Goal: Task Accomplishment & Management: Manage account settings

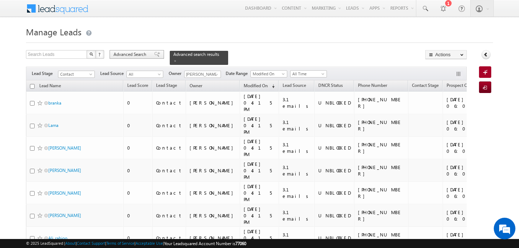
click at [124, 53] on span "Advanced Search" at bounding box center [130, 54] width 35 height 6
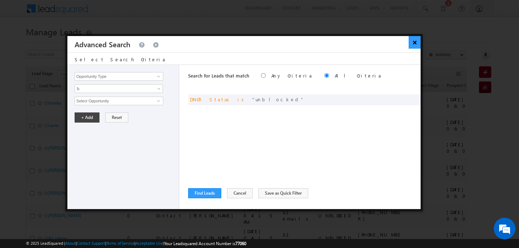
click at [412, 45] on button "×" at bounding box center [414, 42] width 12 height 13
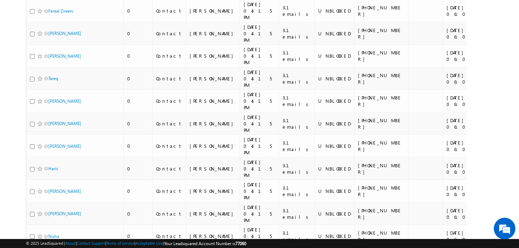
scroll to position [3956, 0]
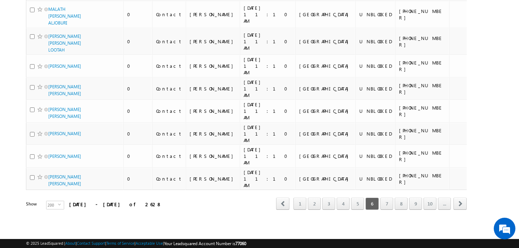
scroll to position [4889, 0]
click at [386, 204] on link "7" at bounding box center [386, 203] width 13 height 12
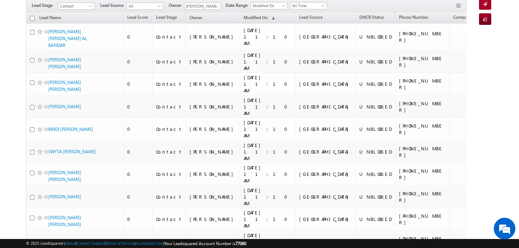
scroll to position [0, 0]
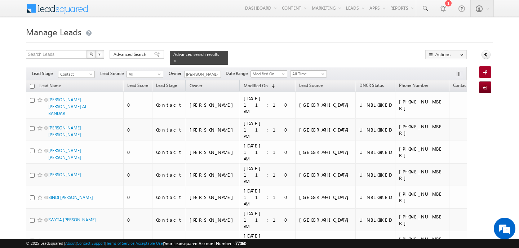
click at [33, 84] on input "checkbox" at bounding box center [32, 86] width 5 height 5
checkbox input "true"
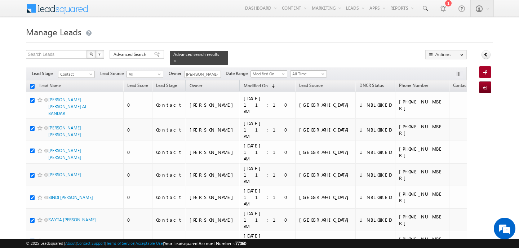
checkbox input "true"
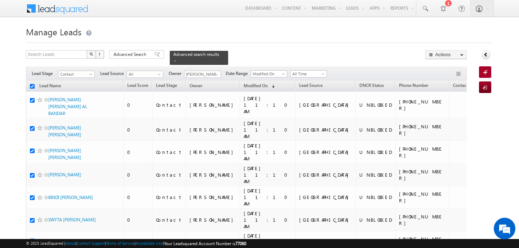
checkbox input "true"
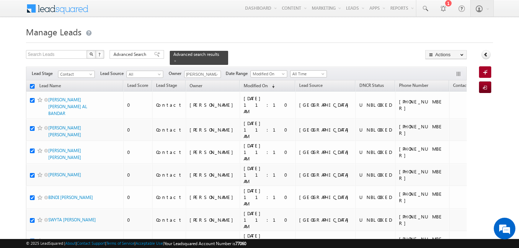
checkbox input "true"
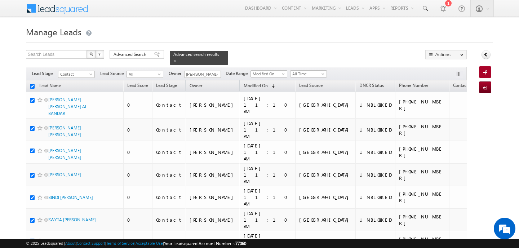
checkbox input "true"
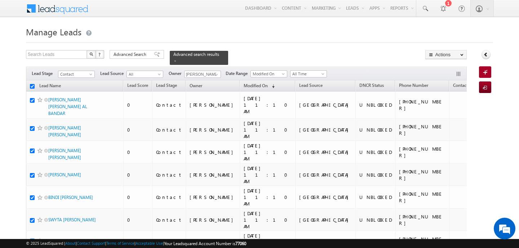
checkbox input "true"
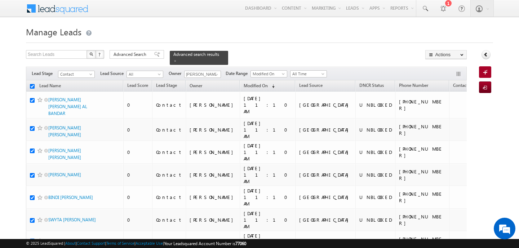
checkbox input "true"
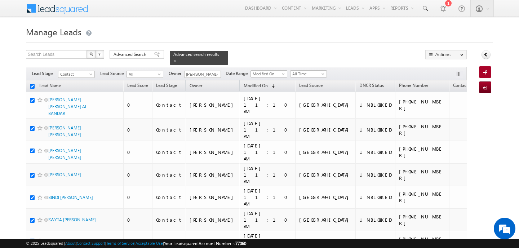
checkbox input "true"
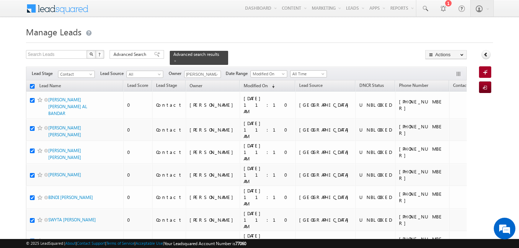
checkbox input "true"
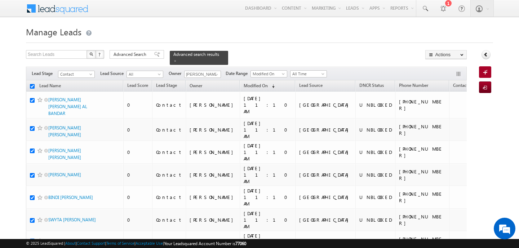
checkbox input "true"
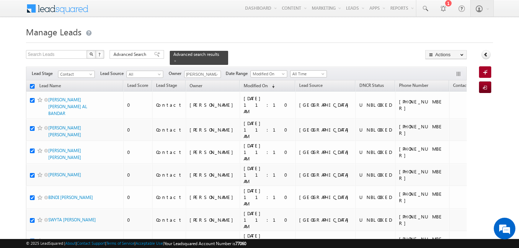
checkbox input "true"
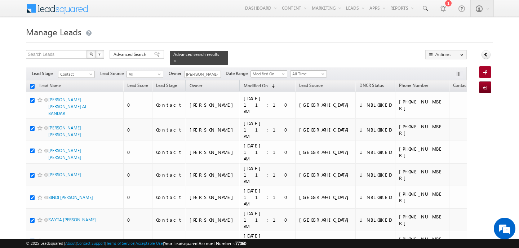
checkbox input "true"
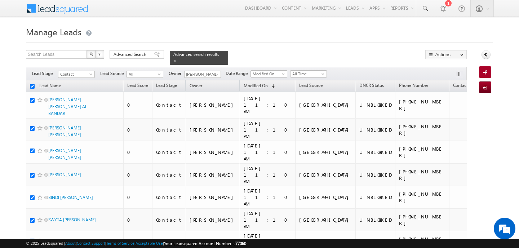
checkbox input "true"
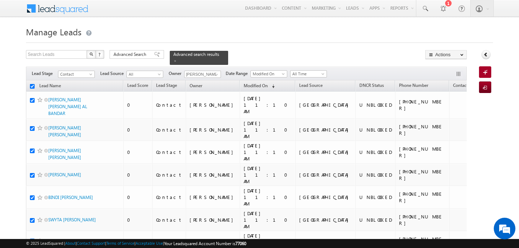
checkbox input "true"
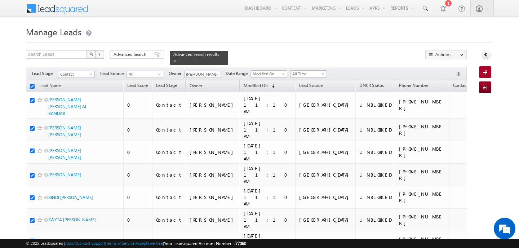
checkbox input "true"
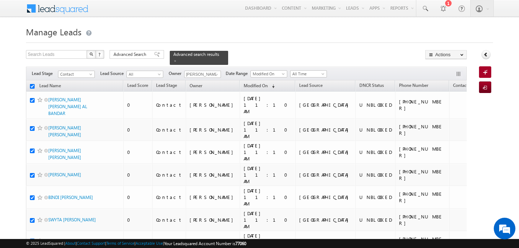
checkbox input "true"
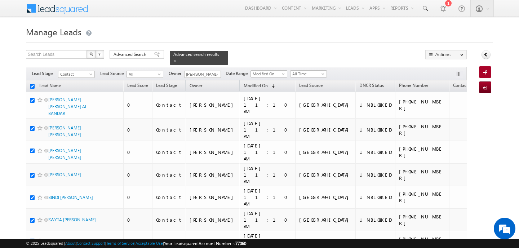
checkbox input "true"
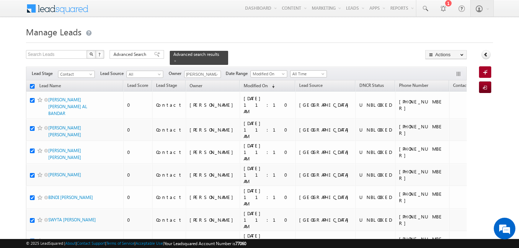
checkbox input "true"
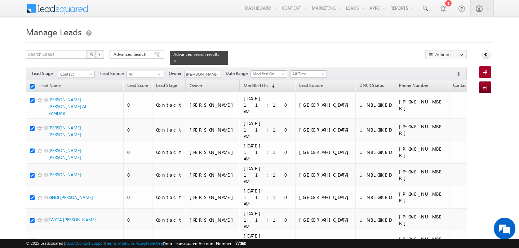
checkbox input "true"
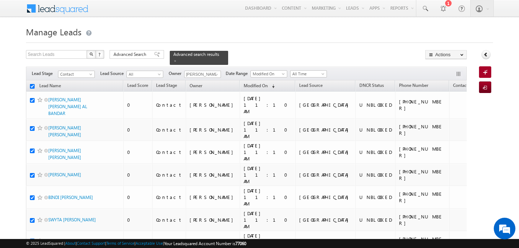
checkbox input "true"
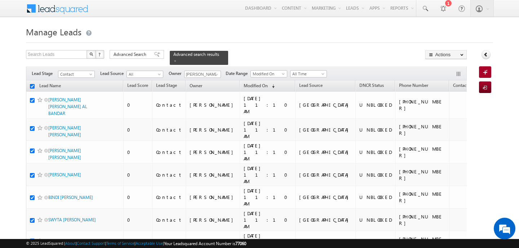
checkbox input "true"
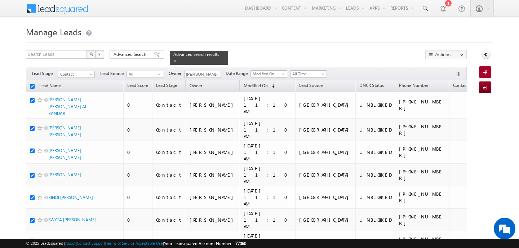
checkbox input "true"
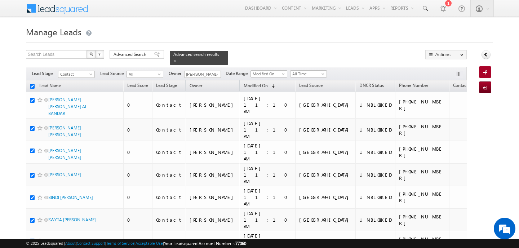
checkbox input "true"
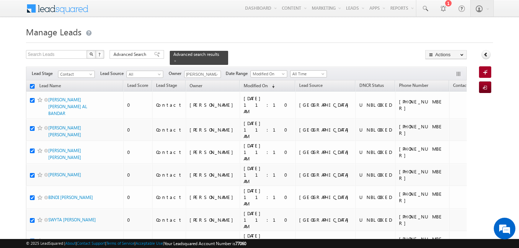
checkbox input "true"
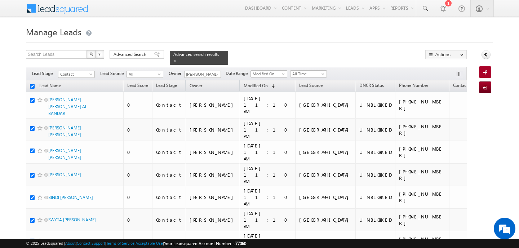
checkbox input "true"
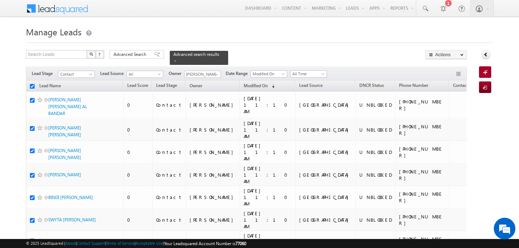
checkbox input "true"
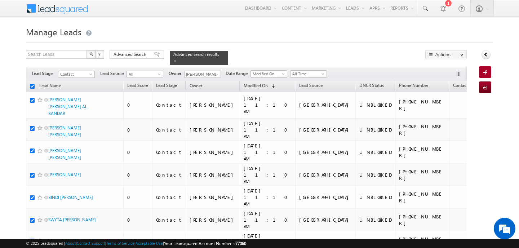
checkbox input "true"
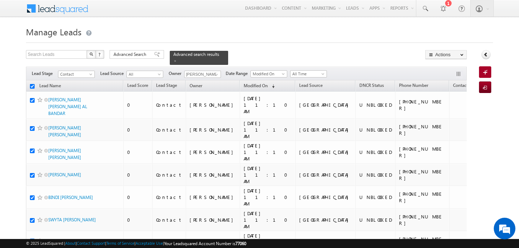
checkbox input "true"
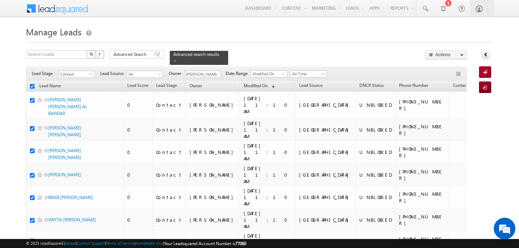
checkbox input "true"
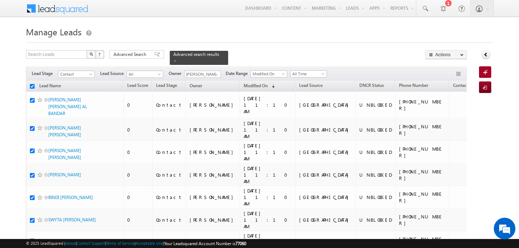
checkbox input "true"
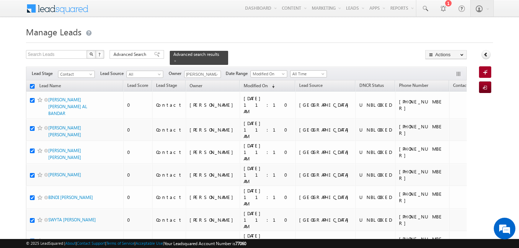
checkbox input "true"
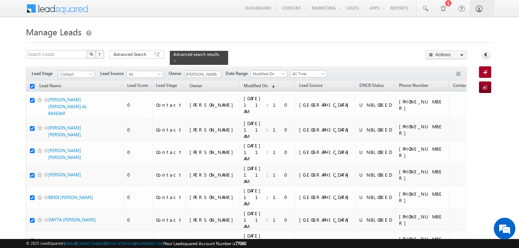
checkbox input "true"
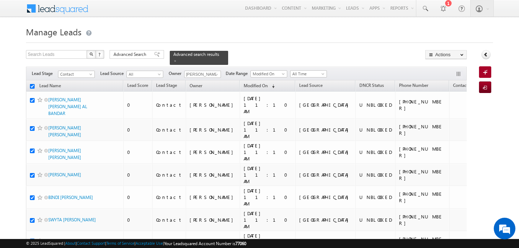
checkbox input "true"
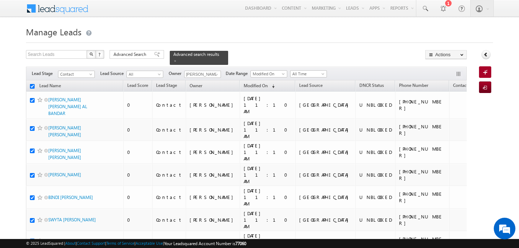
checkbox input "true"
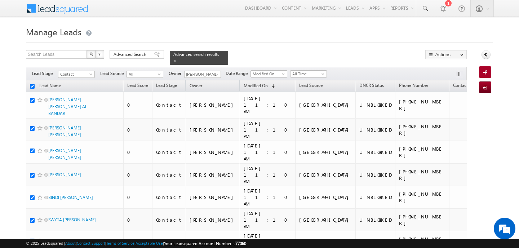
checkbox input "true"
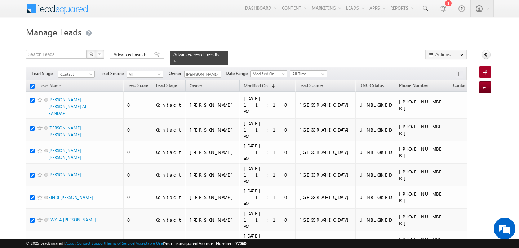
checkbox input "true"
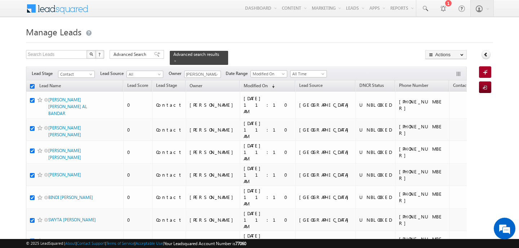
checkbox input "true"
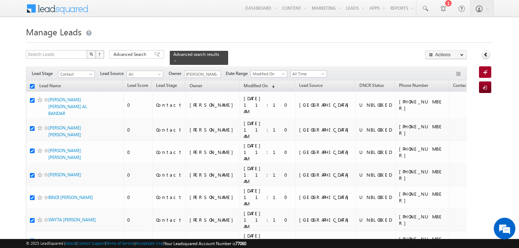
checkbox input "true"
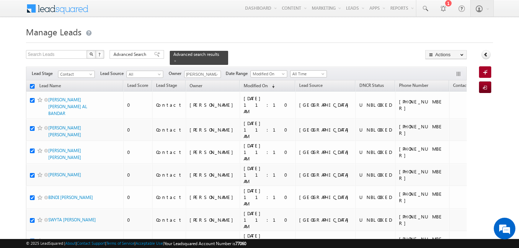
checkbox input "true"
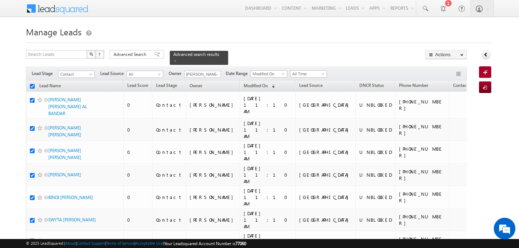
checkbox input "true"
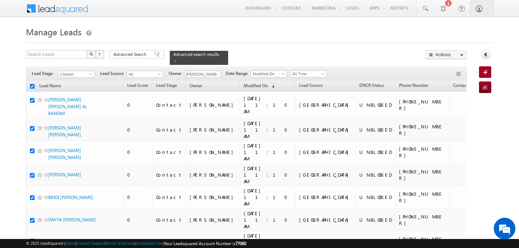
checkbox input "true"
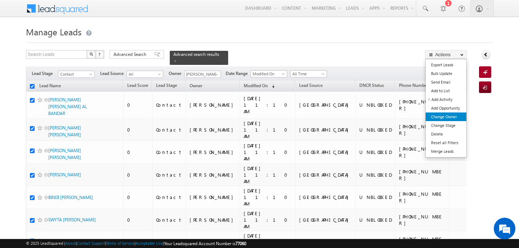
click at [454, 116] on link "Change Owner" at bounding box center [445, 116] width 41 height 9
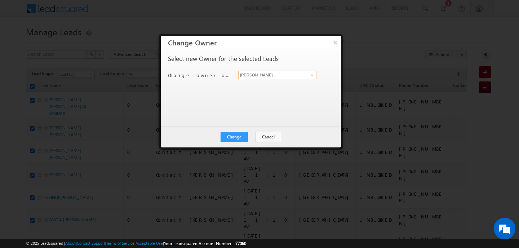
click at [269, 74] on input "[PERSON_NAME]" at bounding box center [277, 75] width 78 height 9
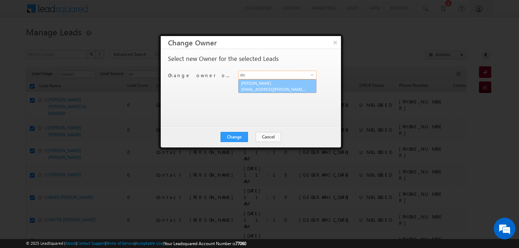
click at [274, 87] on span "[EMAIL_ADDRESS][PERSON_NAME][DOMAIN_NAME]" at bounding box center [273, 88] width 65 height 5
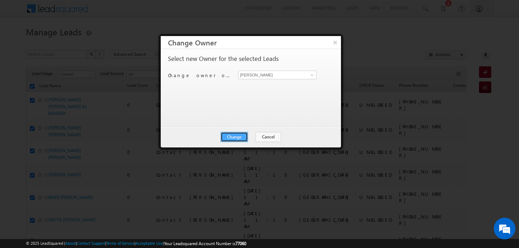
click at [237, 139] on button "Change" at bounding box center [233, 137] width 27 height 10
